Goal: Task Accomplishment & Management: Manage account settings

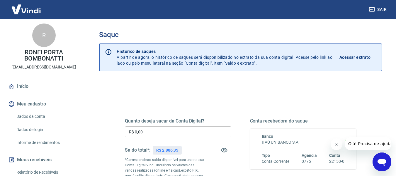
click at [169, 130] on input "R$ 0,00" at bounding box center [178, 131] width 106 height 11
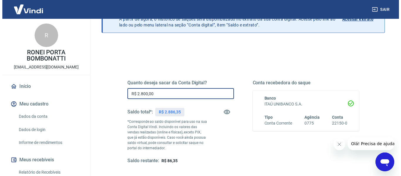
scroll to position [120, 0]
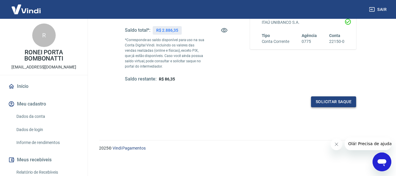
type input "R$ 2.800,00"
click at [330, 104] on button "Solicitar saque" at bounding box center [333, 101] width 45 height 11
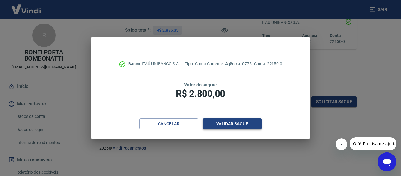
click at [244, 125] on button "Validar saque" at bounding box center [232, 123] width 59 height 11
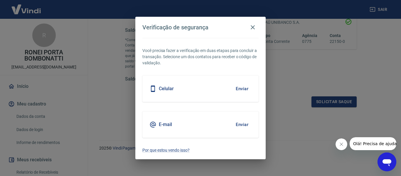
click at [235, 89] on button "Enviar" at bounding box center [241, 88] width 19 height 12
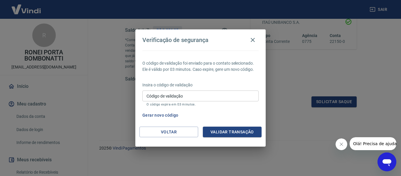
click at [236, 100] on input "Código de validação" at bounding box center [200, 95] width 116 height 11
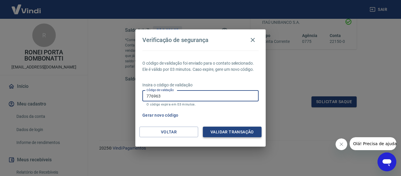
type input "776963"
click at [239, 135] on button "Validar transação" at bounding box center [232, 131] width 59 height 11
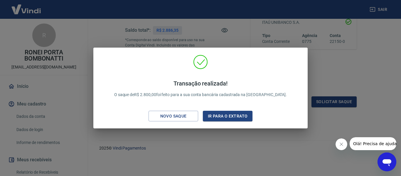
click at [395, 70] on div "Transação realizada! O saque de R$ 2.800,00 foi feito para a sua conta bancária…" at bounding box center [200, 88] width 401 height 176
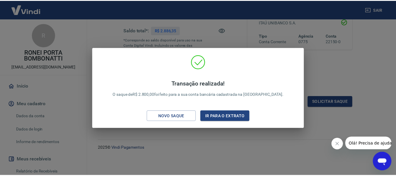
scroll to position [114, 0]
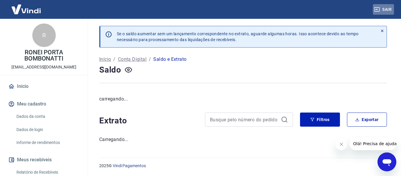
click at [391, 8] on div "Sair" at bounding box center [200, 9] width 401 height 19
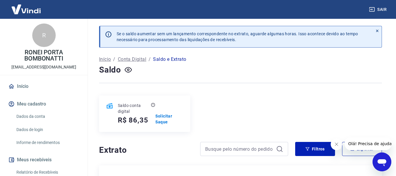
click at [384, 12] on button "Sair" at bounding box center [378, 9] width 21 height 11
